Goal: Task Accomplishment & Management: Complete application form

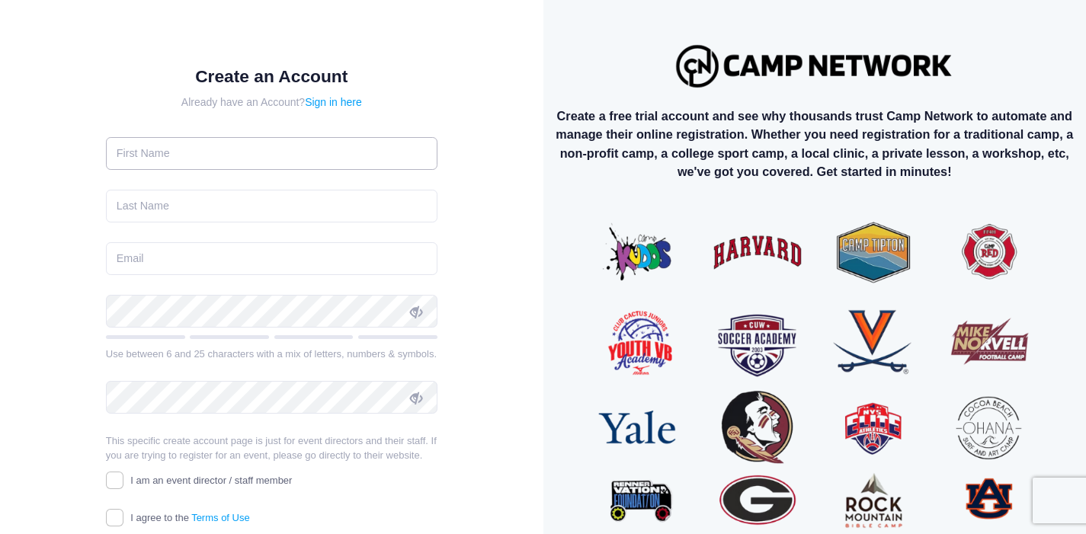
click at [166, 156] on input "text" at bounding box center [272, 153] width 332 height 33
type input "[PERSON_NAME]"
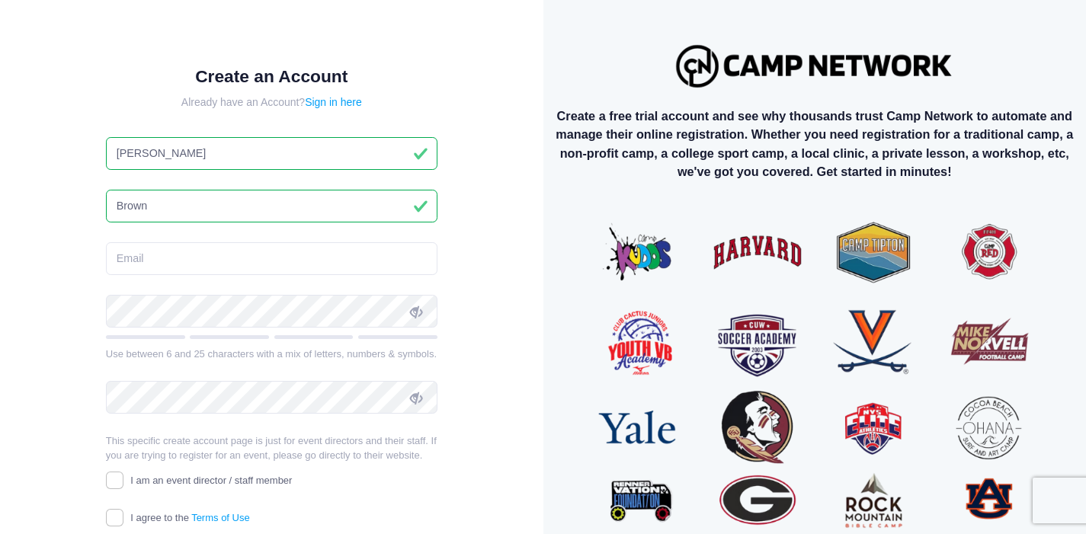
type input "Brown"
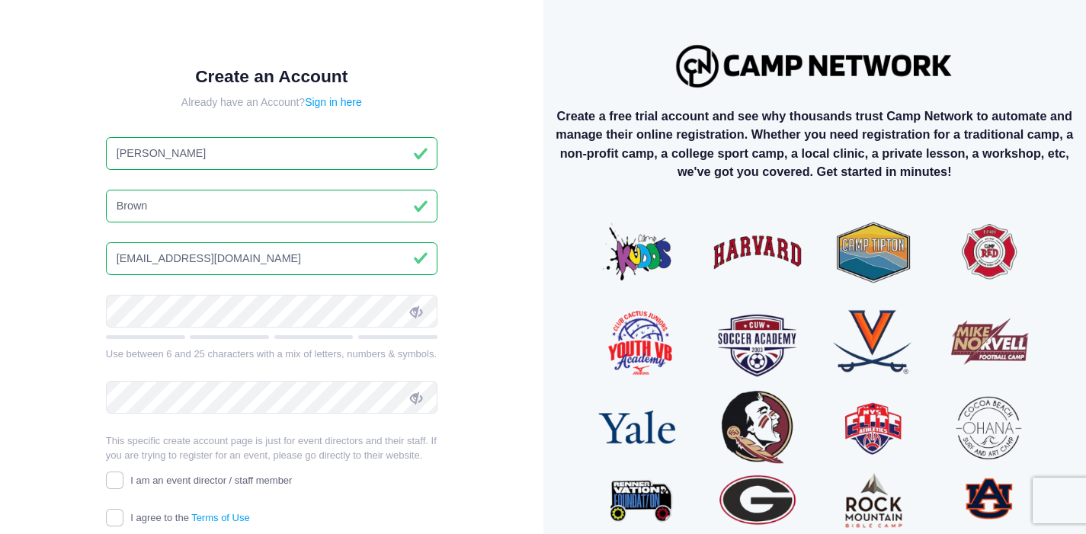
type input "sbrown@axissa.com"
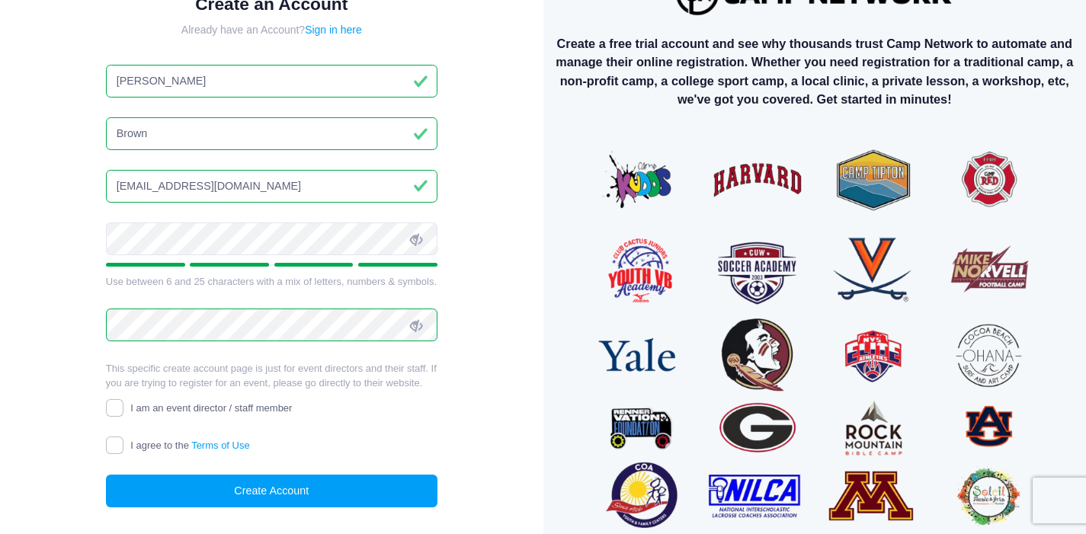
scroll to position [87, 0]
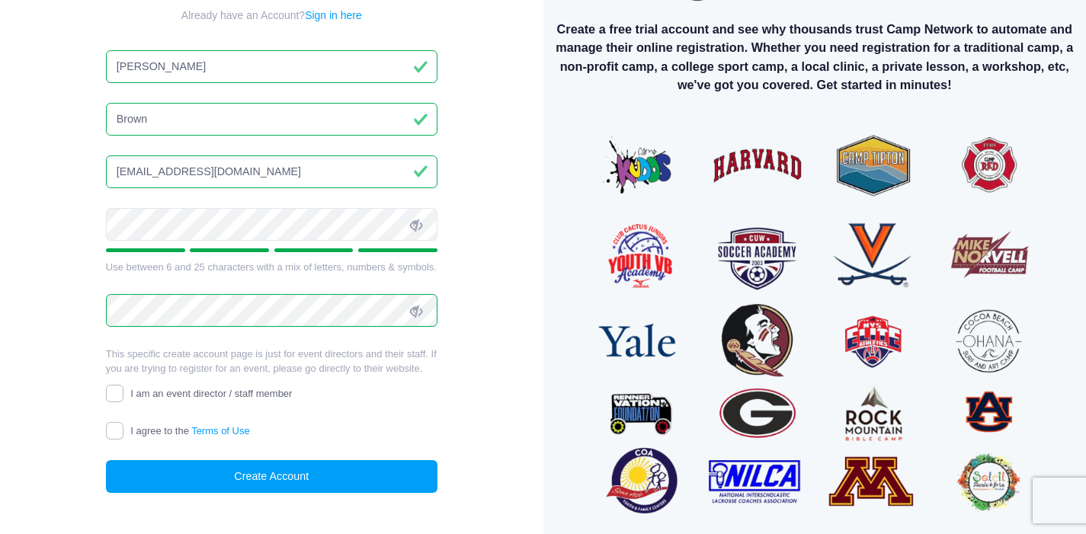
click at [113, 392] on input "I am an event director / staff member" at bounding box center [115, 394] width 18 height 18
checkbox input "true"
click at [113, 429] on input "I agree to the Terms of Use" at bounding box center [115, 431] width 18 height 18
checkbox input "true"
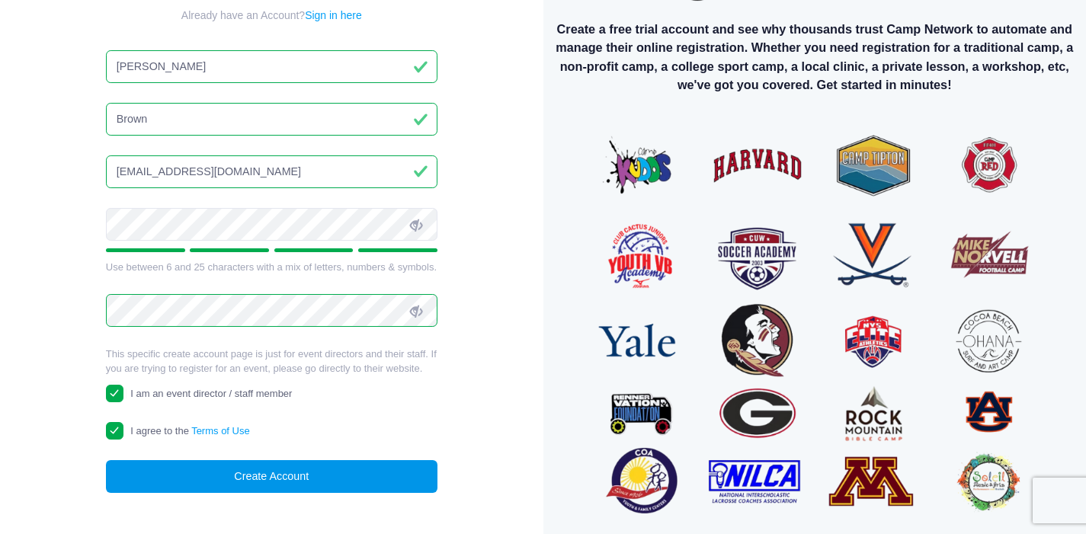
click at [252, 477] on button "Create Account" at bounding box center [272, 477] width 332 height 33
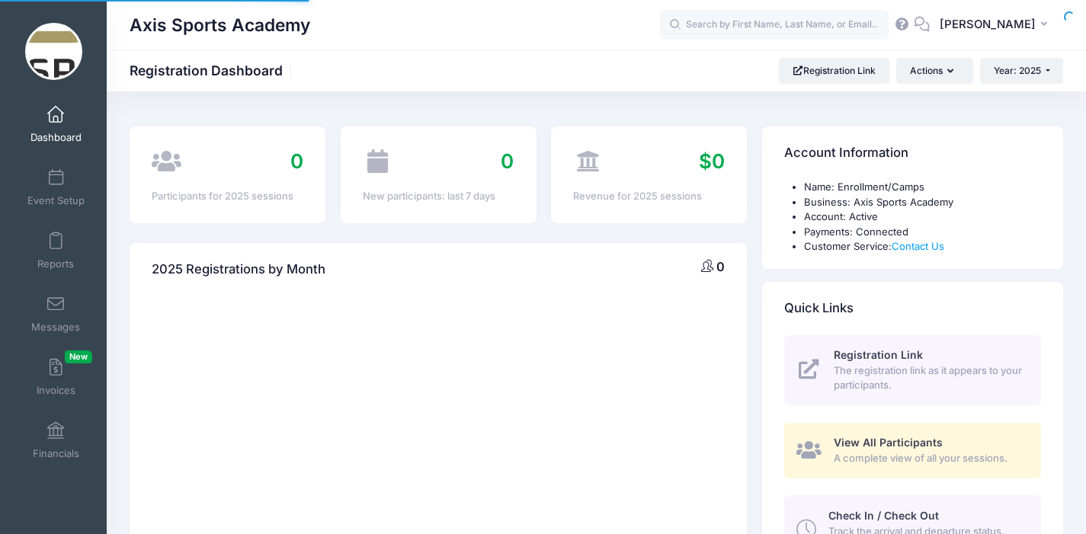
select select
